Goal: Task Accomplishment & Management: Manage account settings

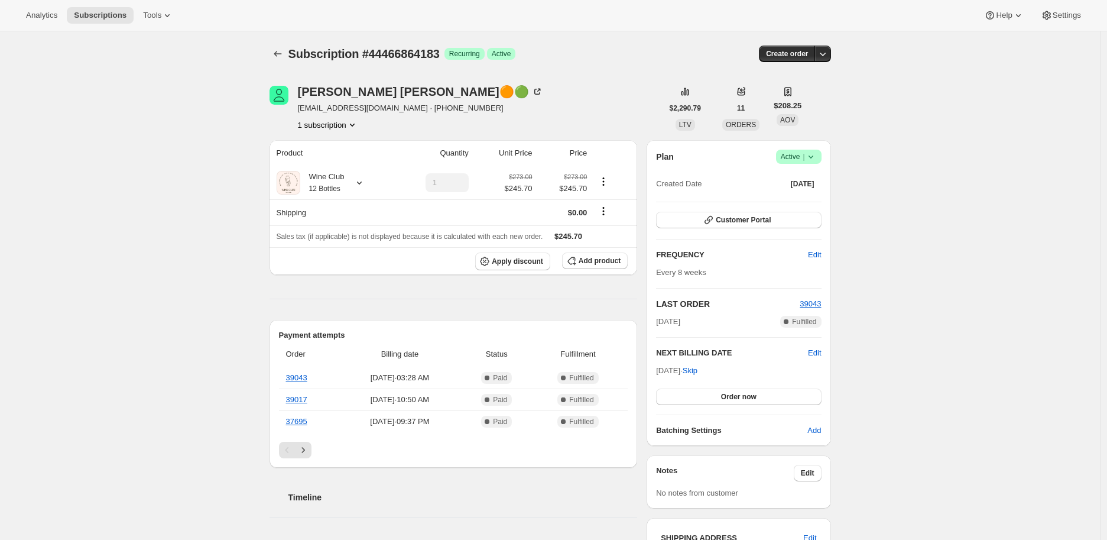
click at [811, 159] on icon at bounding box center [811, 157] width 12 height 12
click at [785, 197] on span "Cancel subscription" at bounding box center [802, 199] width 67 height 9
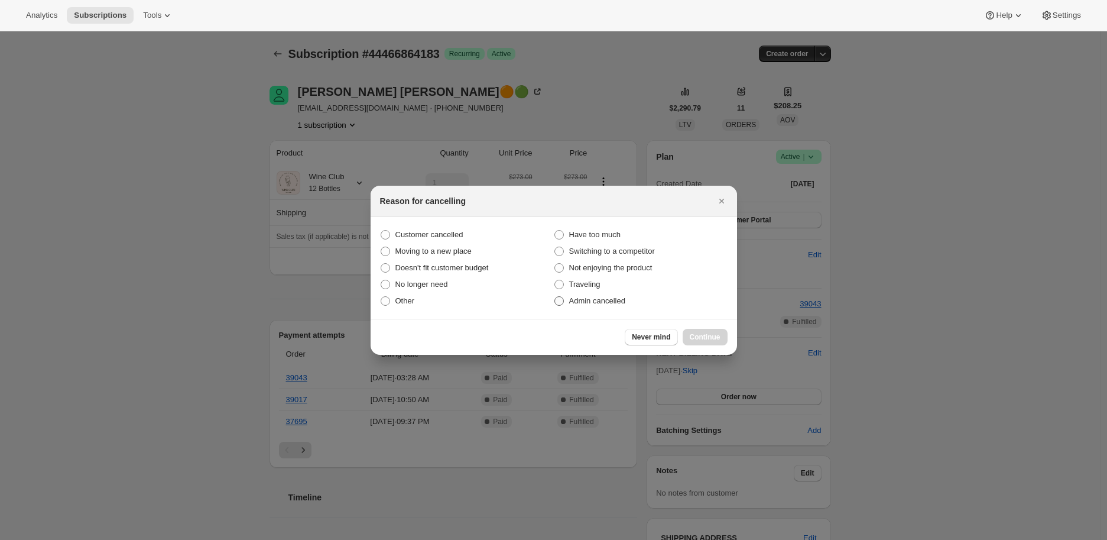
click at [560, 299] on span ":r2p:" at bounding box center [559, 300] width 9 height 9
click at [555, 297] on input "Admin cancelled" at bounding box center [555, 296] width 1 height 1
radio input "true"
click at [712, 334] on span "Continue" at bounding box center [705, 336] width 31 height 9
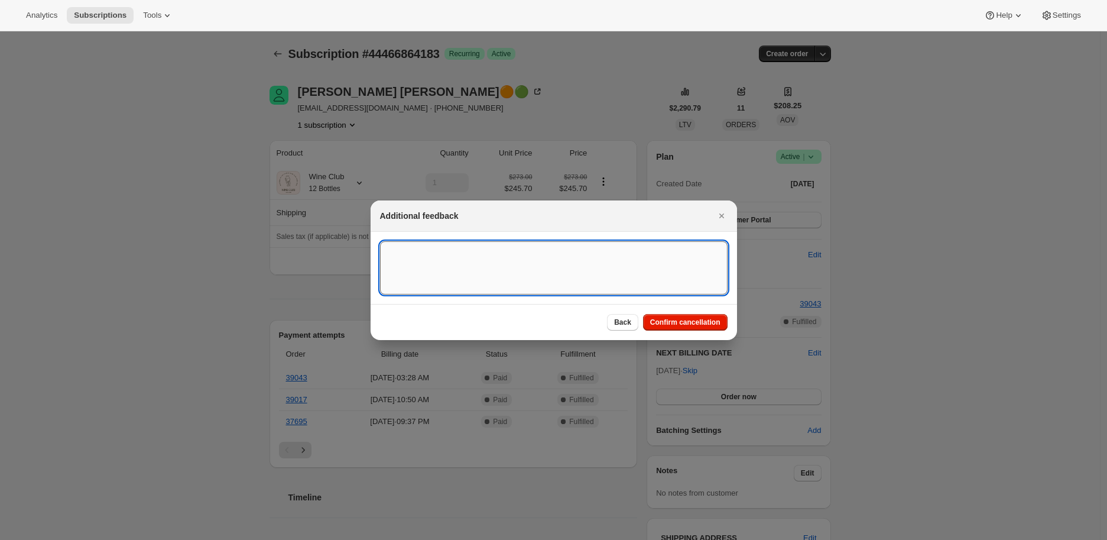
click at [427, 244] on textarea ":r2p:" at bounding box center [554, 267] width 348 height 53
click at [404, 254] on textarea ":r2p:" at bounding box center [554, 267] width 348 height 53
paste textarea "[PERSON_NAME]🟠🟢 [DATE] at 9:46 AM Can you please cancel my subscription? I neve…"
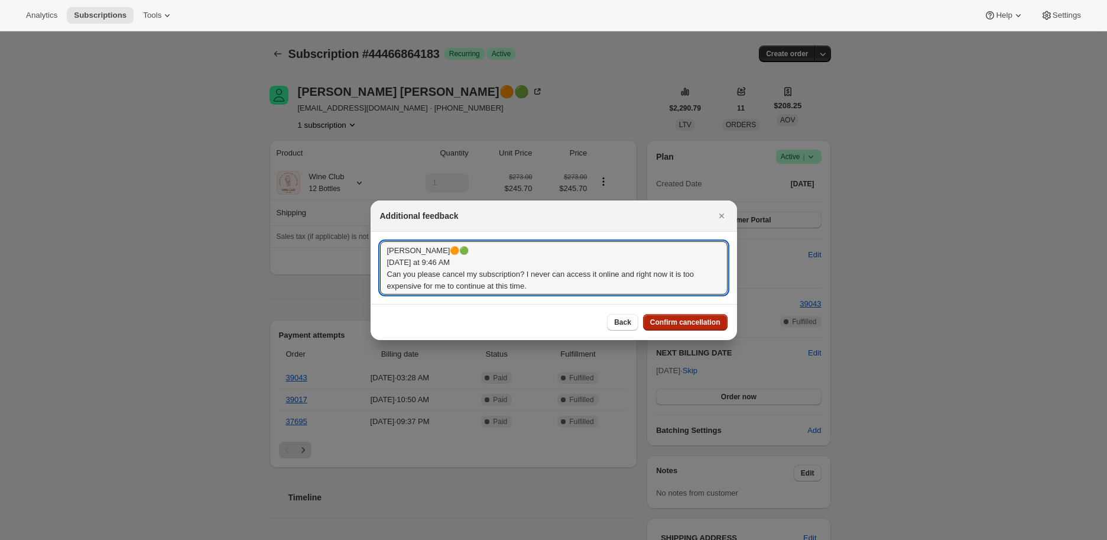
type textarea "[PERSON_NAME]🟠🟢 [DATE] at 9:46 AM Can you please cancel my subscription? I neve…"
click at [673, 318] on span "Confirm cancellation" at bounding box center [685, 321] width 70 height 9
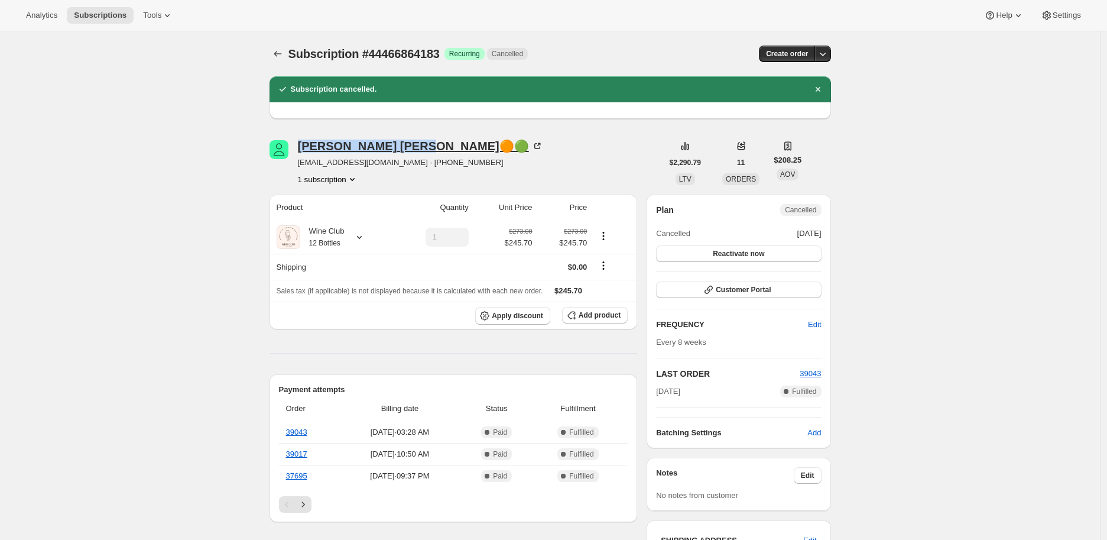
drag, startPoint x: 293, startPoint y: 148, endPoint x: 388, endPoint y: 148, distance: 95.8
click at [388, 148] on div "[PERSON_NAME]🟠🟢 [EMAIL_ADDRESS][DOMAIN_NAME] · [PHONE_NUMBER] 1 subscription" at bounding box center [466, 162] width 393 height 45
copy div "[PERSON_NAME]"
click at [362, 237] on icon at bounding box center [360, 237] width 12 height 12
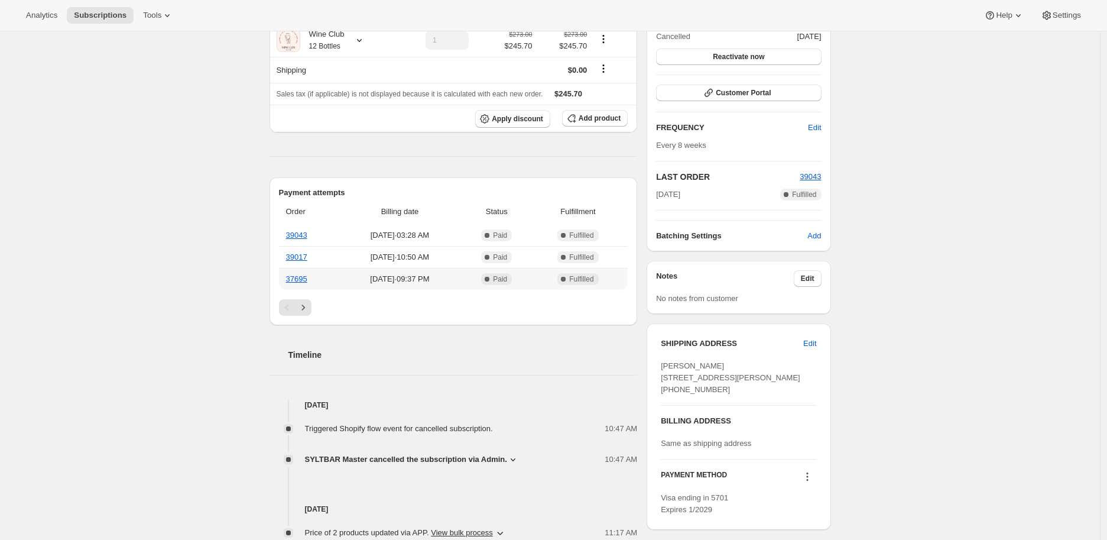
scroll to position [262, 0]
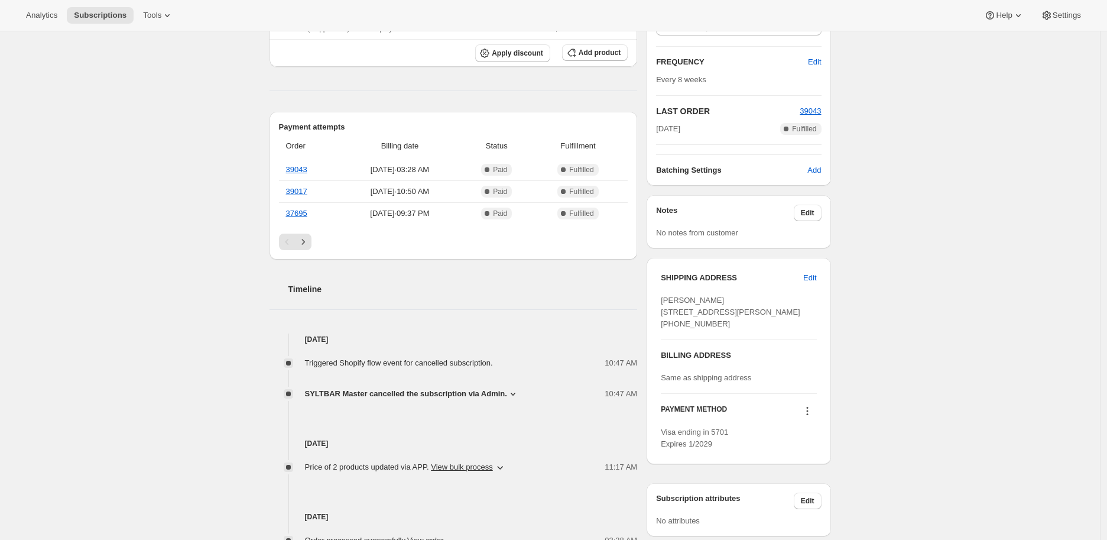
click at [511, 393] on icon at bounding box center [513, 394] width 5 height 3
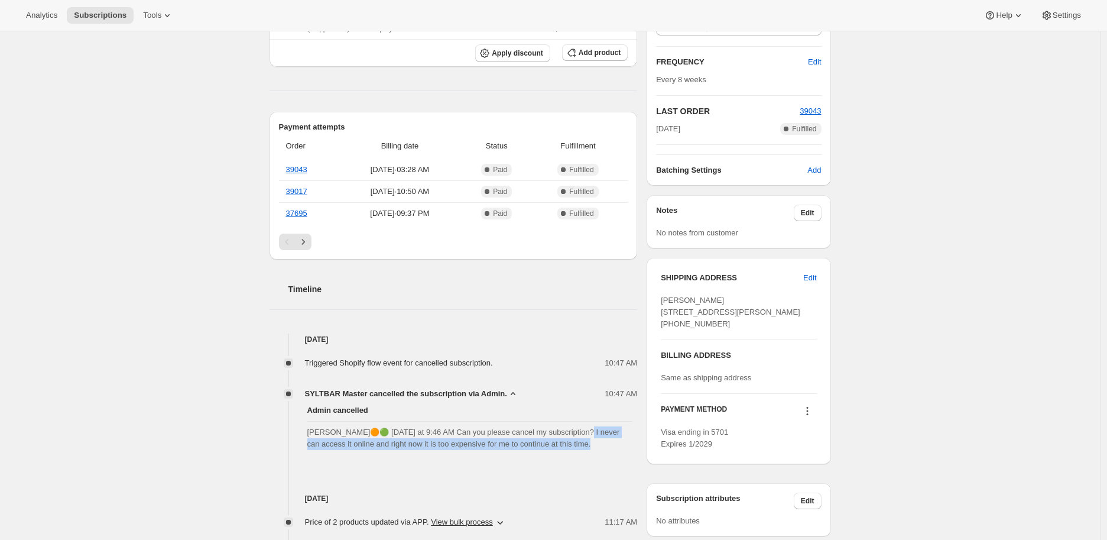
drag, startPoint x: 580, startPoint y: 429, endPoint x: 587, endPoint y: 446, distance: 19.1
click at [587, 446] on span "[PERSON_NAME]🟠🟢 [DATE] at 9:46 AM Can you please cancel my subscription? I neve…" at bounding box center [470, 438] width 326 height 24
copy span "never can access it online and right now it is too expensive for me to continue…"
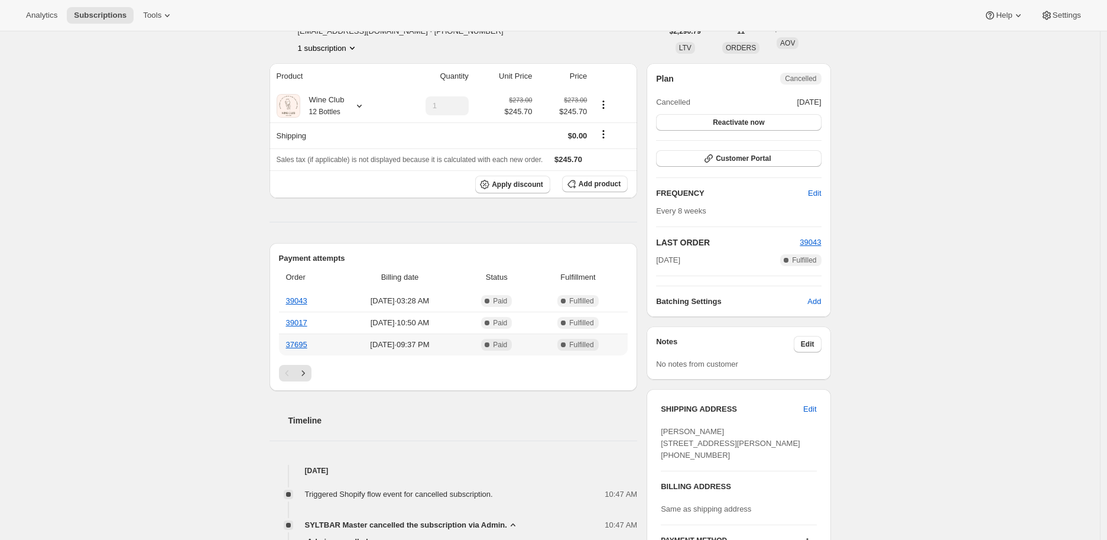
scroll to position [0, 0]
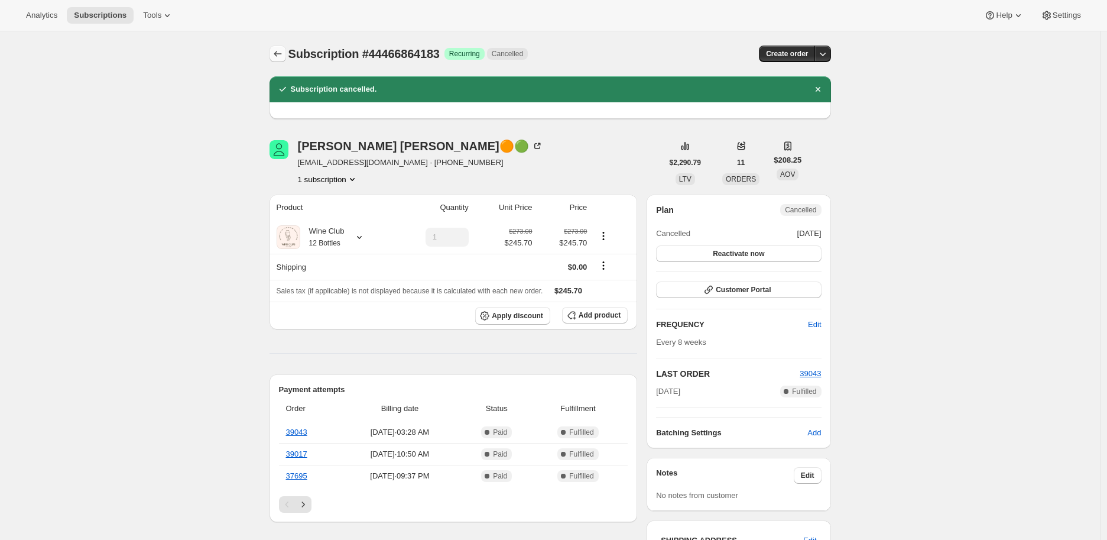
click at [280, 57] on icon "Subscriptions" at bounding box center [278, 54] width 12 height 12
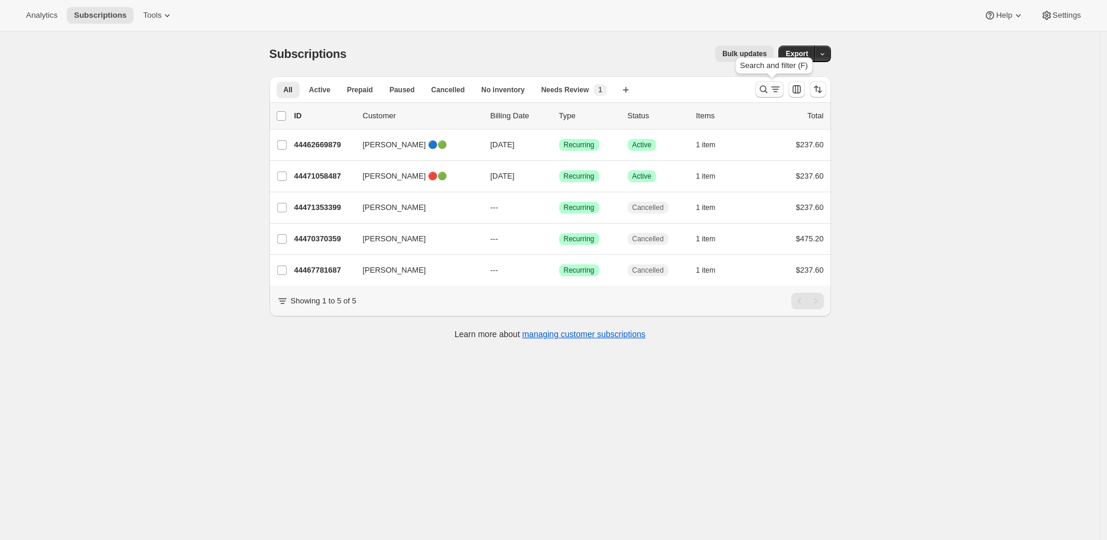
click at [763, 88] on icon "Search and filter results" at bounding box center [764, 89] width 12 height 12
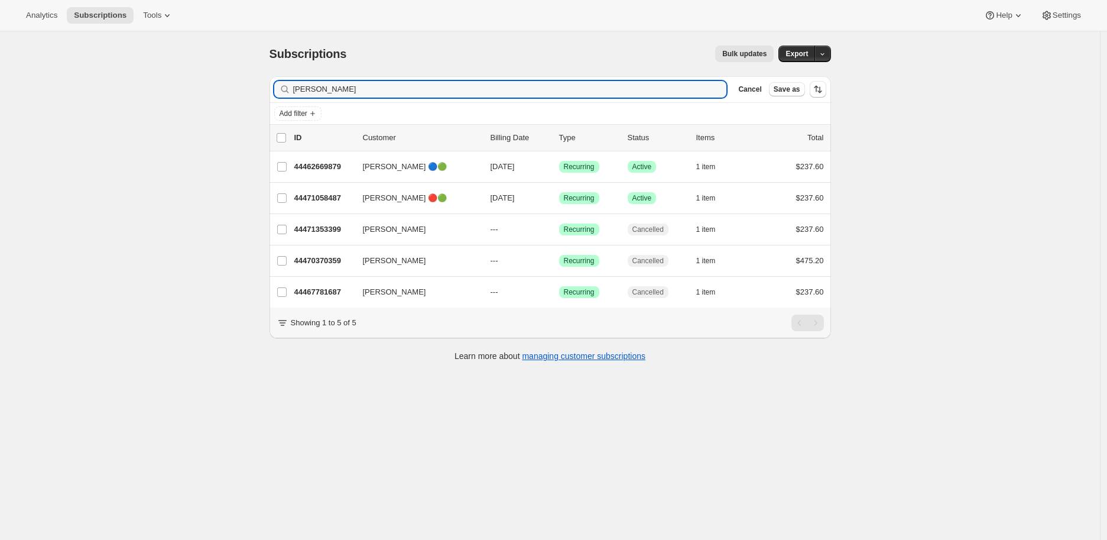
drag, startPoint x: 342, startPoint y: 86, endPoint x: 283, endPoint y: 86, distance: 59.1
click at [283, 86] on div "[PERSON_NAME]" at bounding box center [500, 89] width 453 height 17
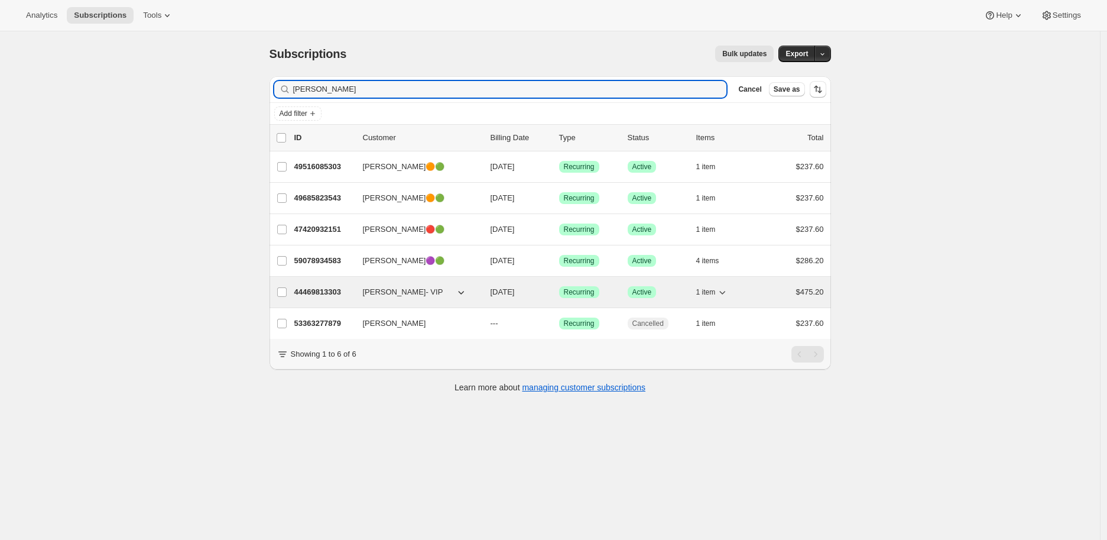
type input "[PERSON_NAME]"
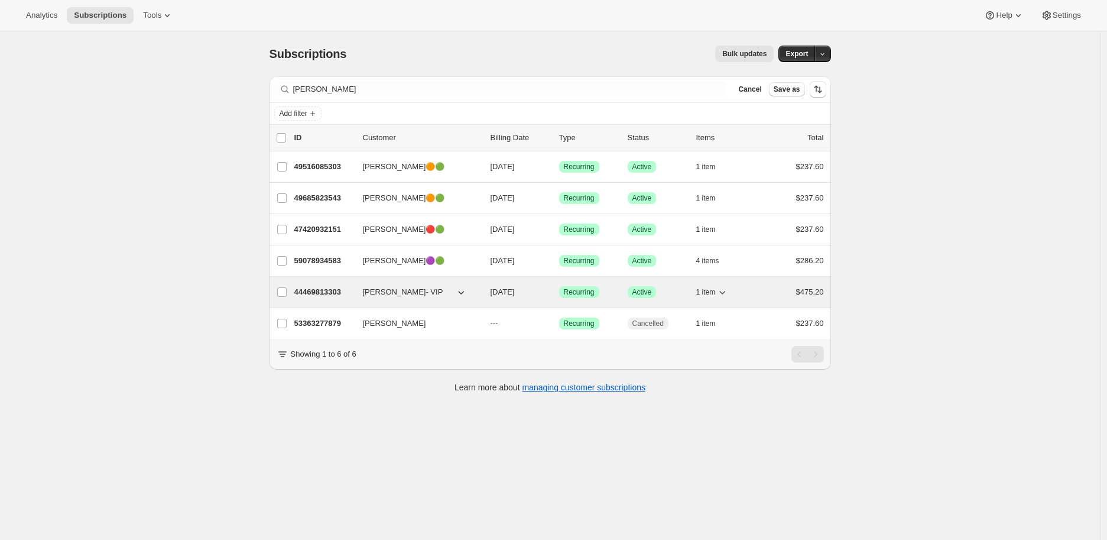
click at [330, 289] on p "44469813303" at bounding box center [323, 292] width 59 height 12
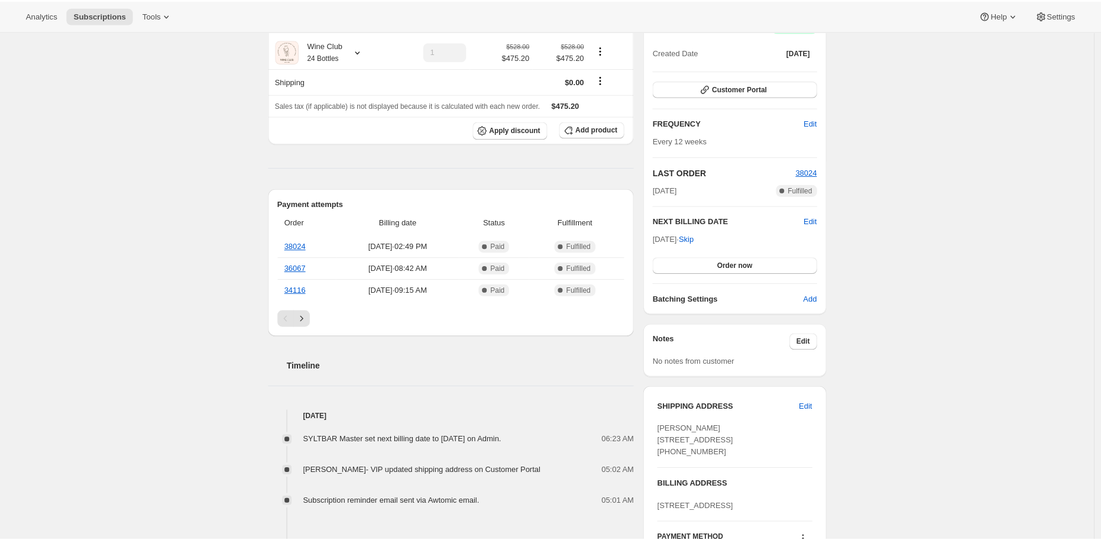
scroll to position [197, 0]
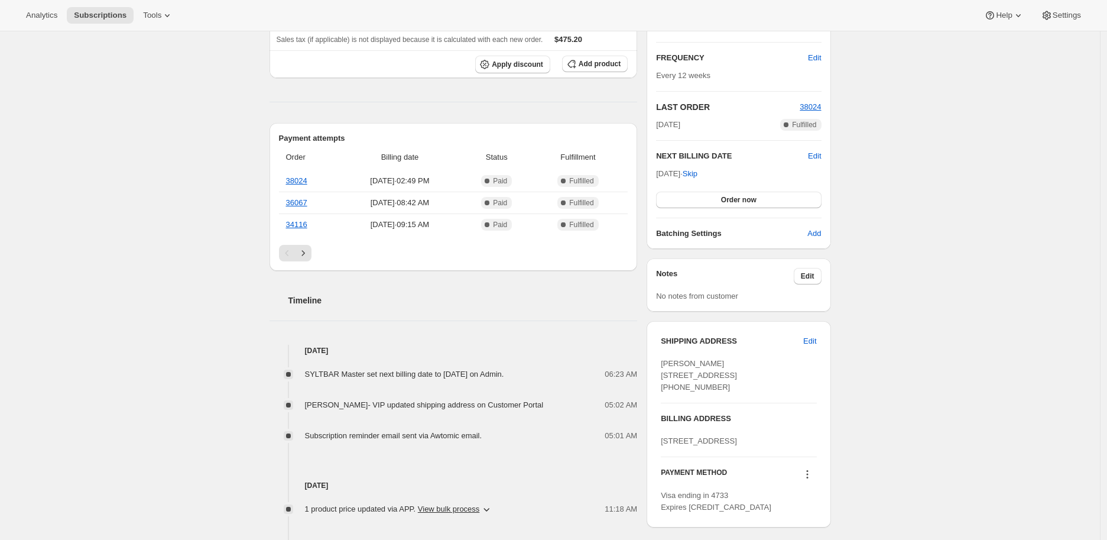
click at [663, 378] on div "SHIPPING ADDRESS Edit [PERSON_NAME] [STREET_ADDRESS] [PHONE_NUMBER] BILLING ADD…" at bounding box center [739, 424] width 184 height 206
drag, startPoint x: 663, startPoint y: 377, endPoint x: 757, endPoint y: 387, distance: 94.5
click at [757, 387] on div "SHIPPING ADDRESS Edit [PERSON_NAME] [STREET_ADDRESS] [PHONE_NUMBER] BILLING ADD…" at bounding box center [739, 424] width 184 height 206
copy span "[STREET_ADDRESS]"
